Goal: Transaction & Acquisition: Download file/media

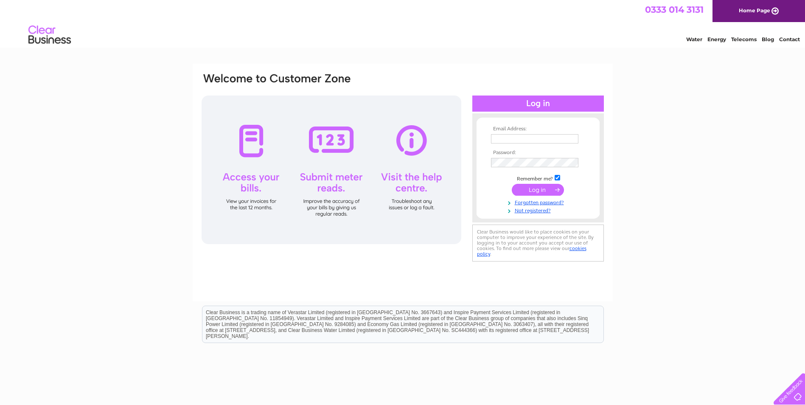
type input "accounts@purespauk.com"
click at [521, 188] on input "submit" at bounding box center [538, 190] width 52 height 12
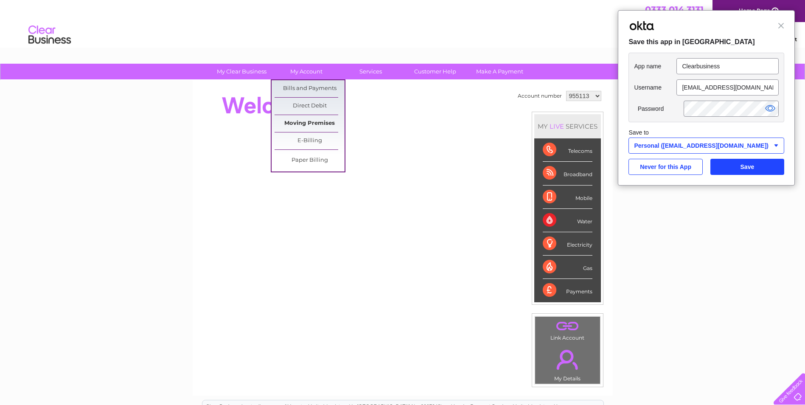
drag, startPoint x: 313, startPoint y: 139, endPoint x: 319, endPoint y: 132, distance: 9.9
click at [313, 139] on link "E-Billing" at bounding box center [310, 140] width 70 height 17
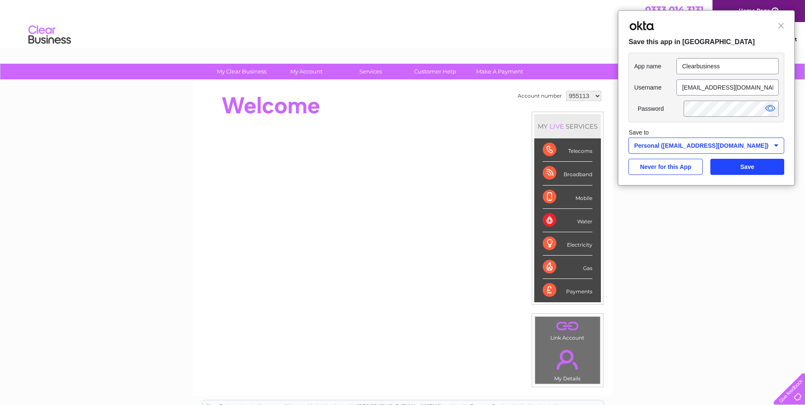
click at [777, 28] on div "Close Save this app in Okta" at bounding box center [707, 29] width 176 height 37
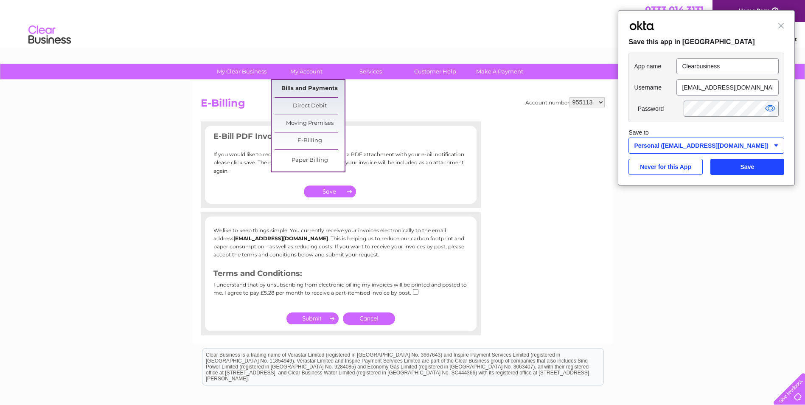
click at [296, 86] on link "Bills and Payments" at bounding box center [310, 88] width 70 height 17
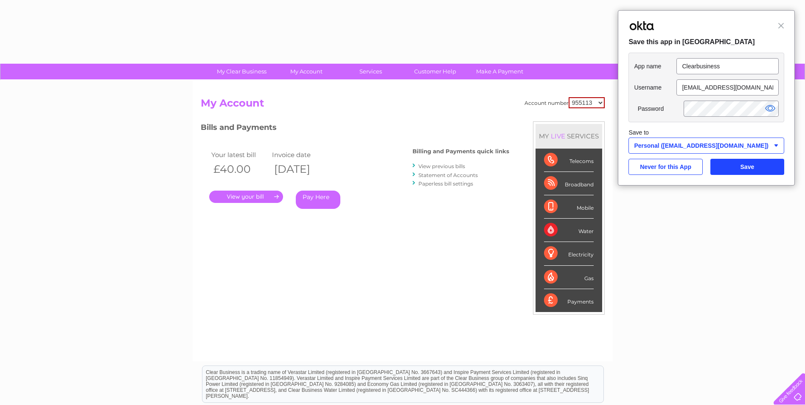
click at [260, 197] on link "." at bounding box center [246, 197] width 74 height 12
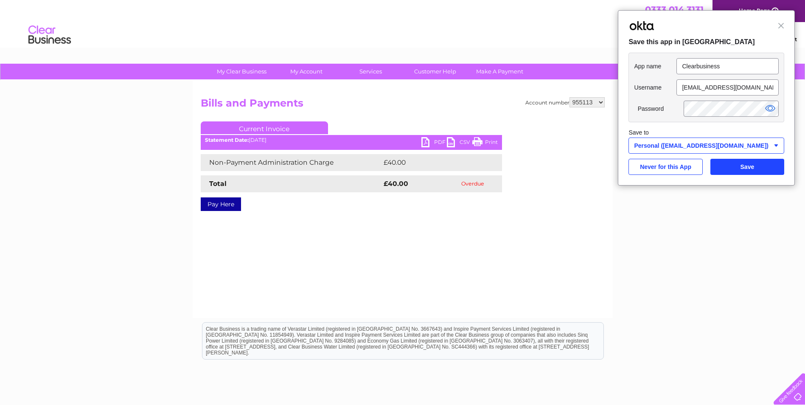
click at [431, 143] on link "PDF" at bounding box center [434, 143] width 25 height 12
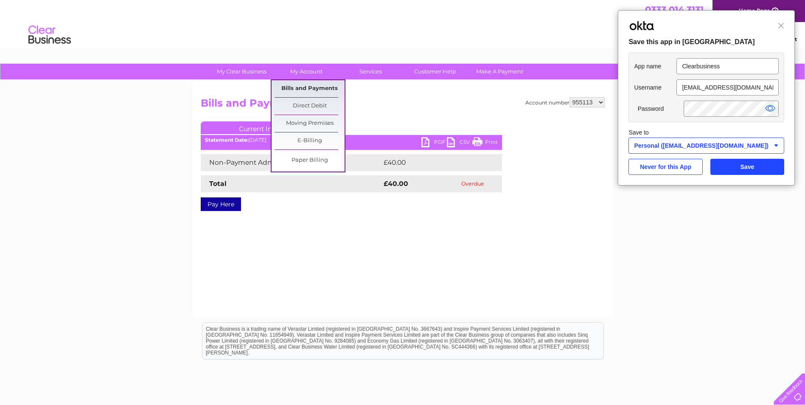
click at [300, 88] on link "Bills and Payments" at bounding box center [310, 88] width 70 height 17
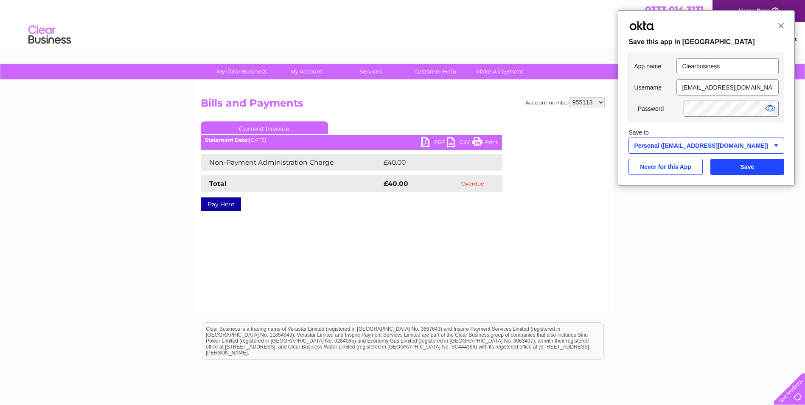
click at [781, 27] on span "Close" at bounding box center [781, 26] width 6 height 6
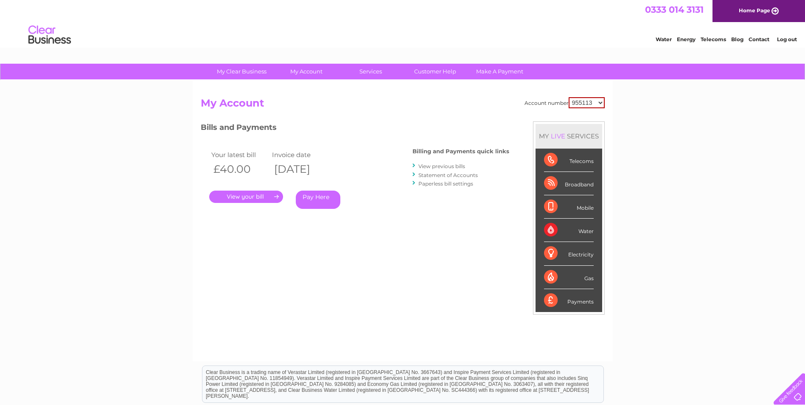
click at [510, 116] on div "Account number 955113 1097935 3024960 My Account MY LIVE SERVICES Telecoms Broa…" at bounding box center [403, 225] width 404 height 256
click at [441, 166] on link "View previous bills" at bounding box center [442, 166] width 47 height 6
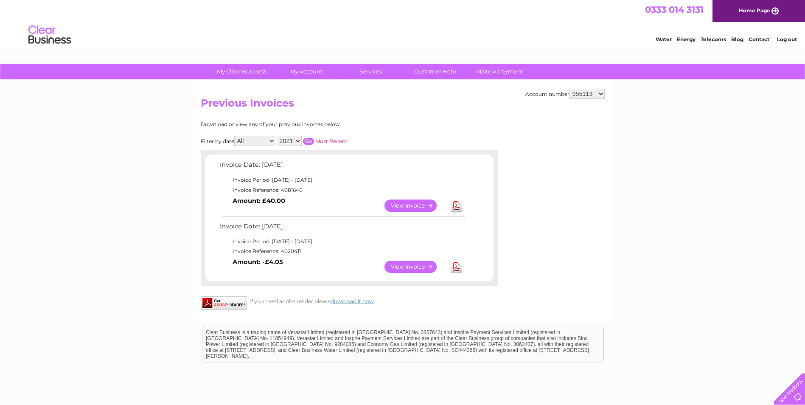
click at [295, 144] on select "2021 2020 2019 2018" at bounding box center [289, 141] width 25 height 10
drag, startPoint x: 389, startPoint y: 134, endPoint x: 417, endPoint y: 133, distance: 28.0
click at [389, 134] on div "Download or view any of your previous invoices below. Filter by date All Januar…" at bounding box center [312, 203] width 223 height 164
click at [584, 99] on select "955113 1097935 3024960" at bounding box center [587, 94] width 35 height 10
select select "1097935"
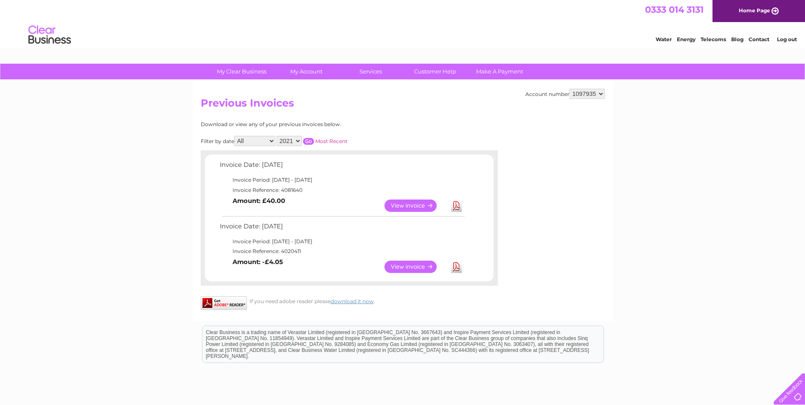
click at [570, 89] on select "955113 1097935 3024960" at bounding box center [587, 94] width 35 height 10
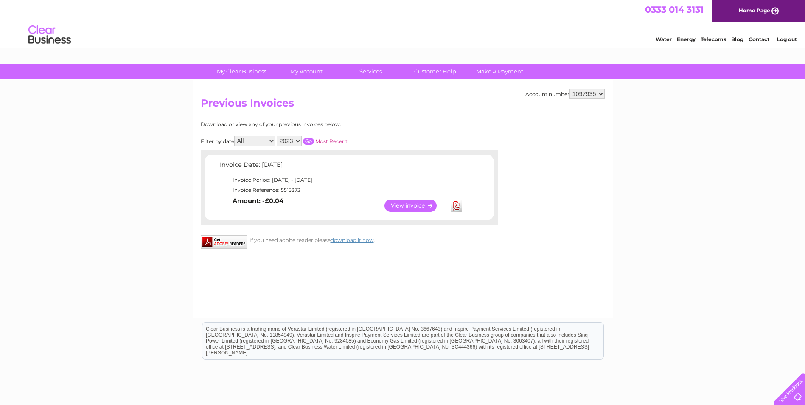
click at [582, 95] on select "955113 1097935 3024960" at bounding box center [587, 94] width 35 height 10
select select "3024960"
click at [570, 89] on select "955113 1097935 3024960" at bounding box center [587, 94] width 35 height 10
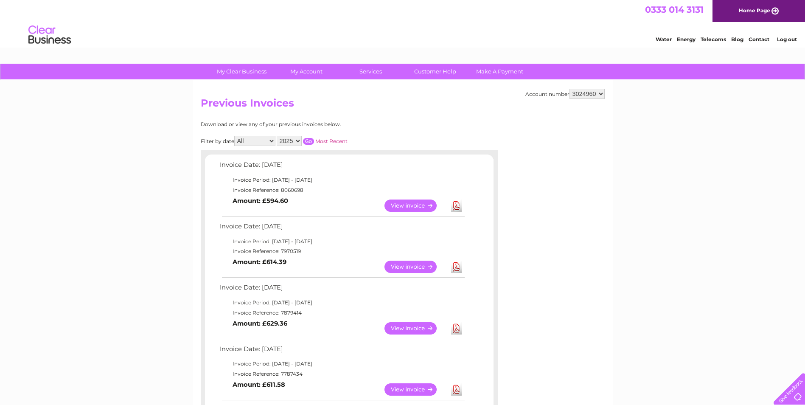
click at [454, 203] on link "Download" at bounding box center [456, 206] width 11 height 12
